Goal: Task Accomplishment & Management: Manage account settings

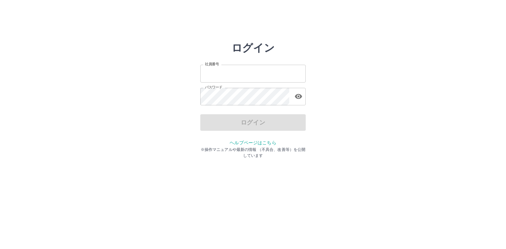
type input "*******"
click at [146, 147] on html "ログイン 社員番号 ******* 社員番号 パスワード パスワード ログイン ヘルプページはこちら ※操作マニュアルや最新の情報 （不具合、改善等）を公開し…" at bounding box center [253, 73] width 506 height 147
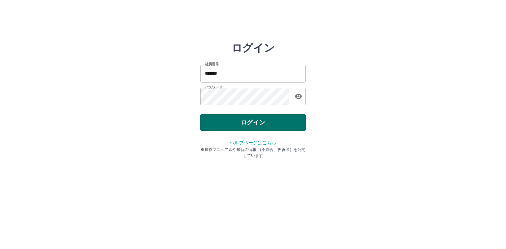
click at [247, 123] on button "ログイン" at bounding box center [253, 122] width 106 height 16
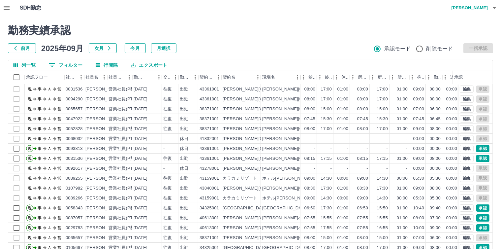
scroll to position [30, 0]
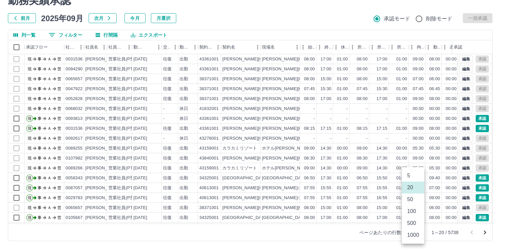
click at [417, 234] on body "SDH勤怠 平田　美絵 勤務実績承認 前月 2025年09月 次月 今月 月選択 承認モード 削除モード 一括承認 列一覧 0 フィルター 行間隔 エクスポー…" at bounding box center [253, 109] width 506 height 279
click at [417, 234] on li "1000" at bounding box center [413, 235] width 22 height 12
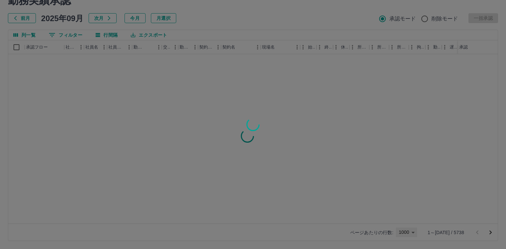
type input "****"
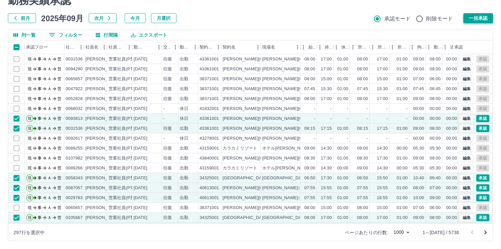
click at [476, 17] on button "一括承認" at bounding box center [478, 18] width 30 height 10
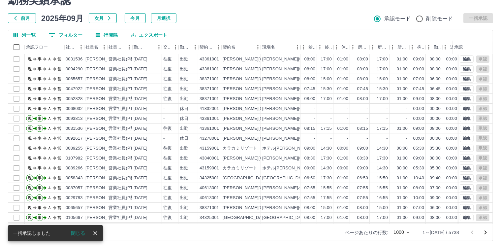
click at [484, 232] on icon "次のページへ" at bounding box center [485, 232] width 8 height 8
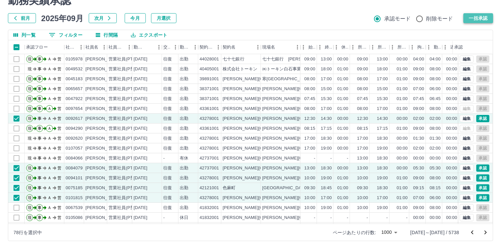
click at [480, 18] on button "一括承認" at bounding box center [478, 18] width 30 height 10
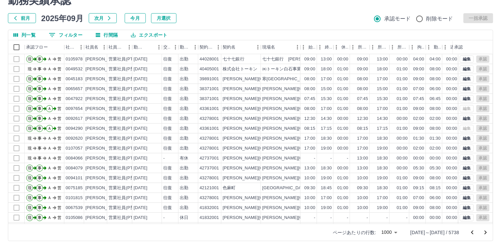
click at [485, 236] on button "次のページへ" at bounding box center [485, 232] width 13 height 13
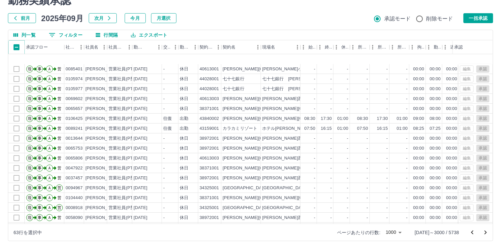
scroll to position [66, 0]
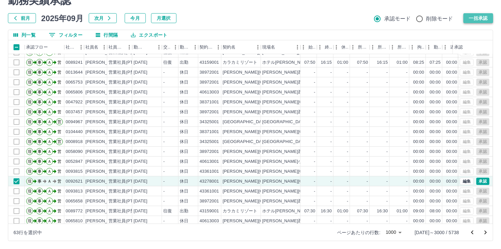
click at [483, 16] on button "一括承認" at bounding box center [478, 18] width 30 height 10
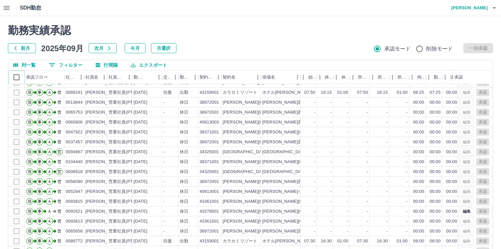
scroll to position [30, 0]
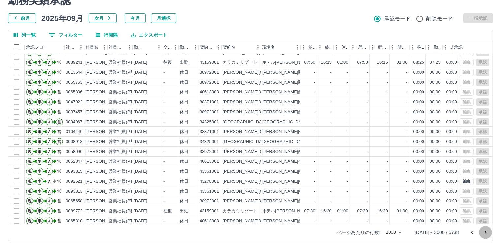
click at [485, 236] on button "次のページへ" at bounding box center [485, 232] width 13 height 13
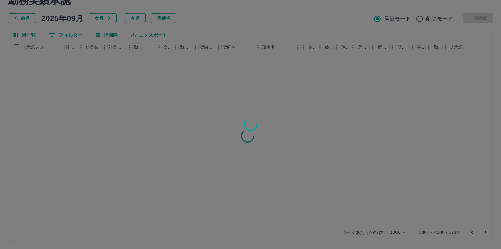
scroll to position [0, 0]
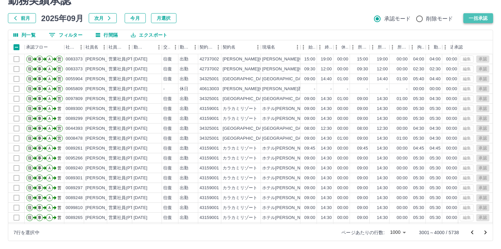
click at [481, 18] on button "一括承認" at bounding box center [478, 18] width 30 height 10
click at [485, 235] on icon "次のページへ" at bounding box center [485, 232] width 8 height 8
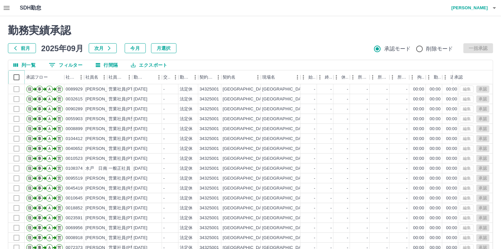
scroll to position [30, 0]
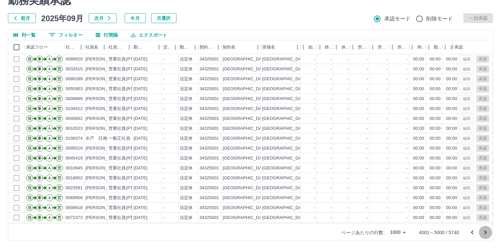
click at [487, 231] on icon "次のページへ" at bounding box center [485, 232] width 8 height 8
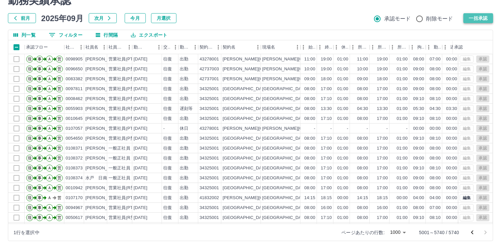
click at [478, 18] on button "一括承認" at bounding box center [478, 18] width 30 height 10
